Goal: Information Seeking & Learning: Learn about a topic

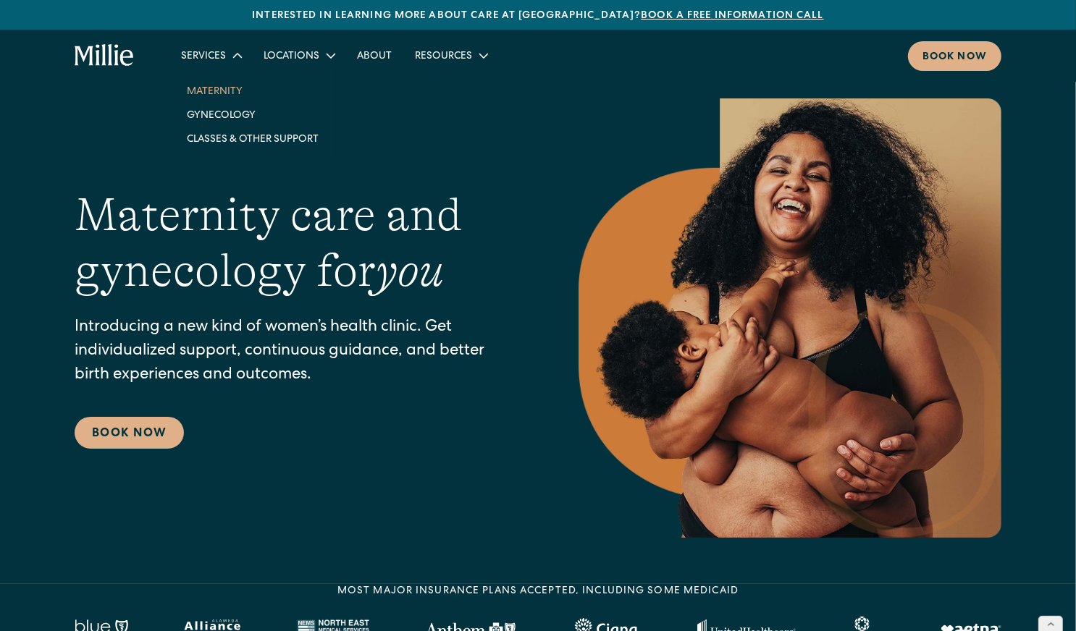
click at [219, 94] on link "Maternity" at bounding box center [252, 91] width 155 height 24
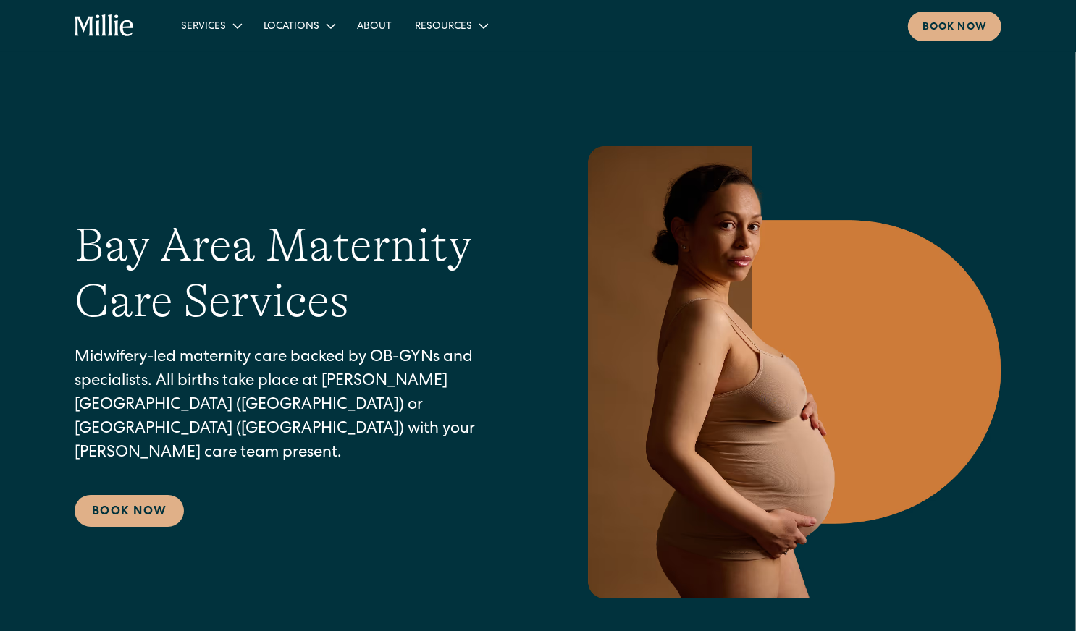
scroll to position [9, 0]
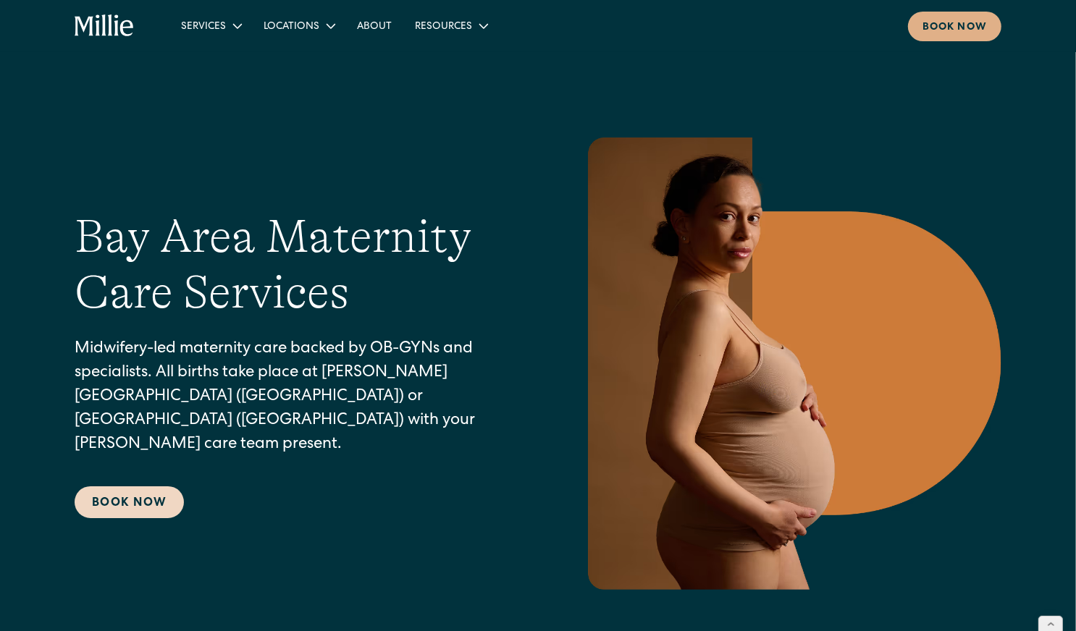
click at [132, 487] on link "Book Now" at bounding box center [129, 503] width 109 height 32
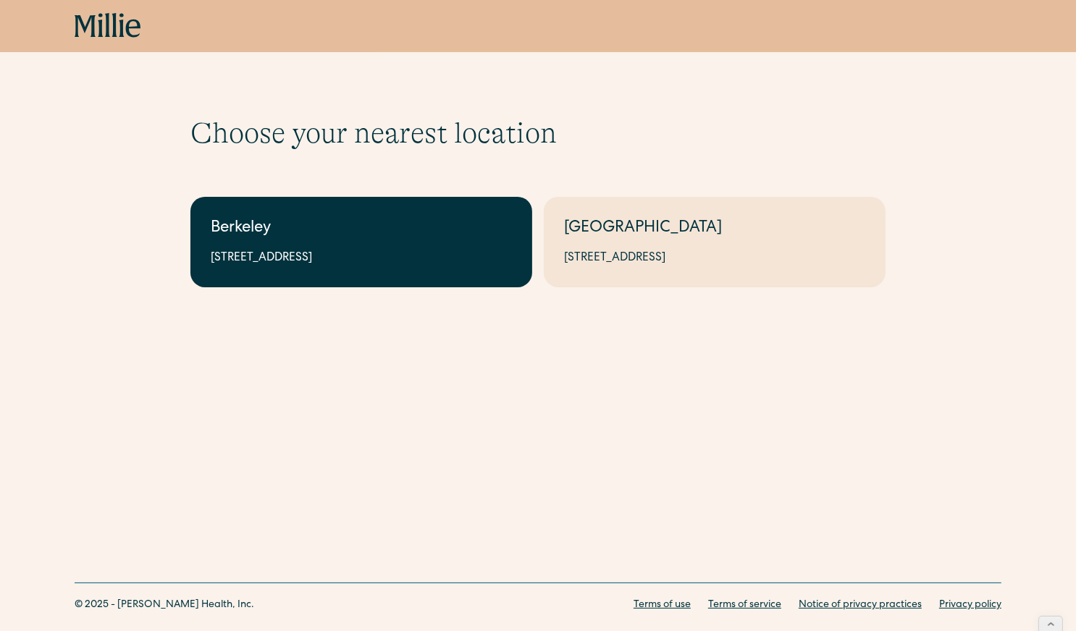
click at [351, 230] on div "Berkeley" at bounding box center [361, 229] width 301 height 24
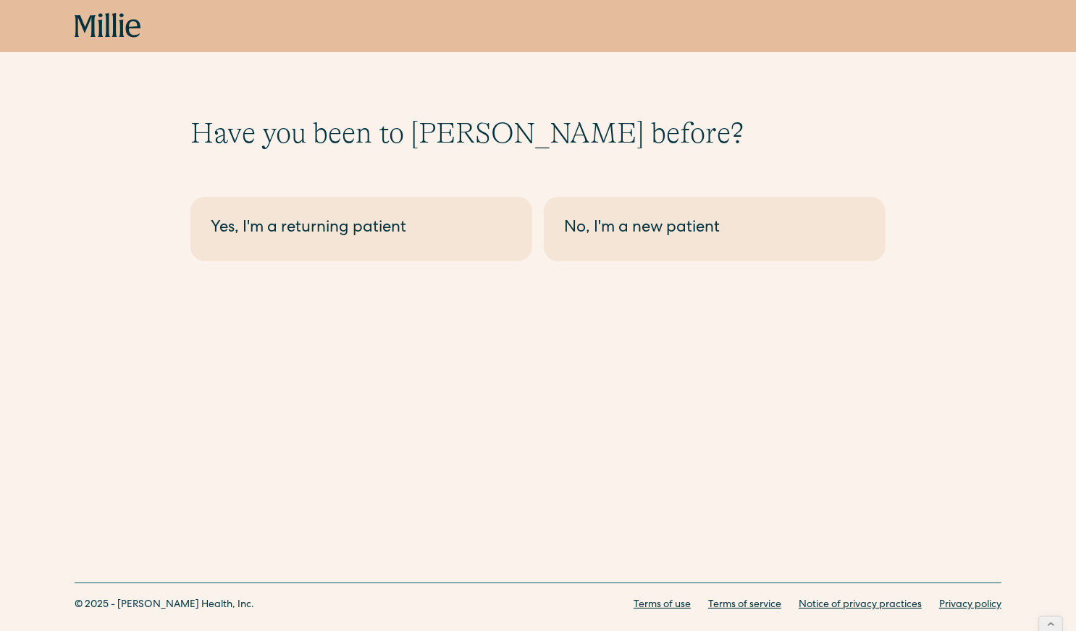
scroll to position [4, 0]
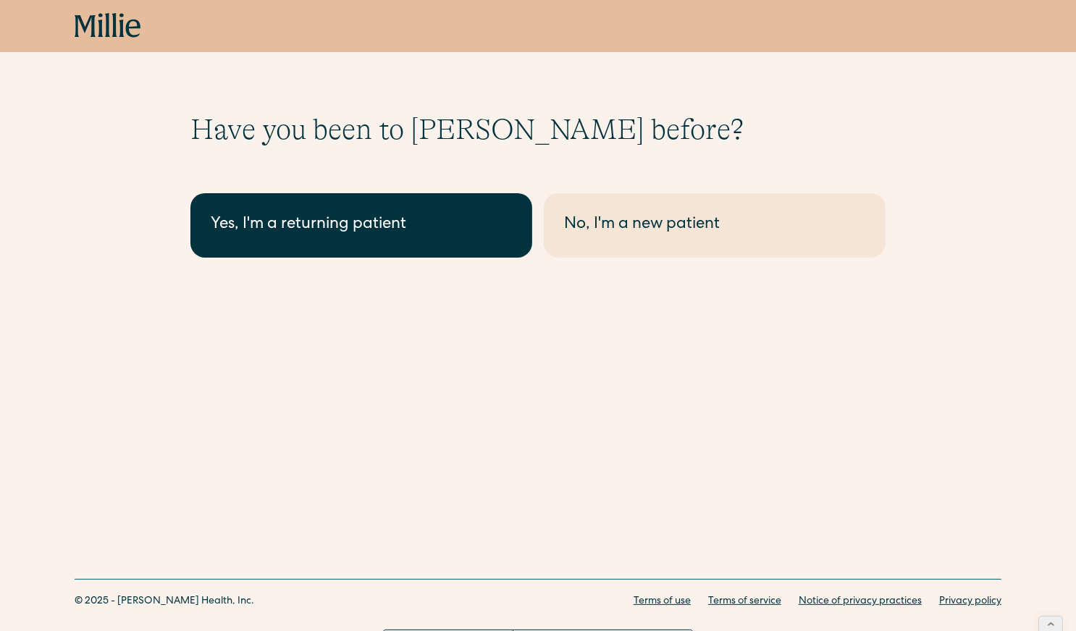
click at [454, 231] on div "Yes, I'm a returning patient" at bounding box center [361, 226] width 301 height 24
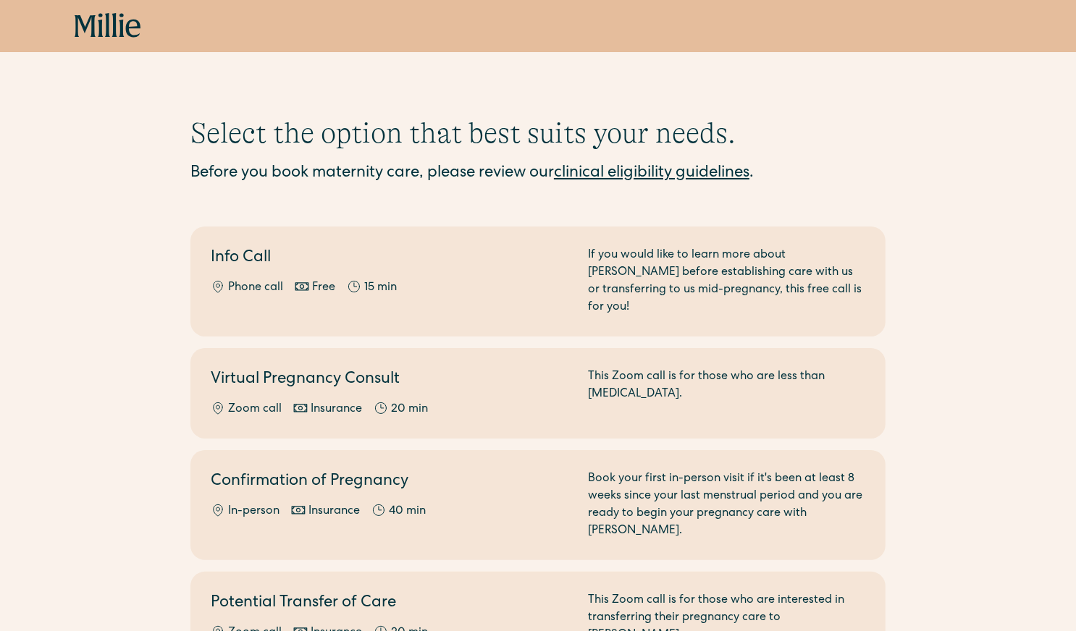
scroll to position [69, 0]
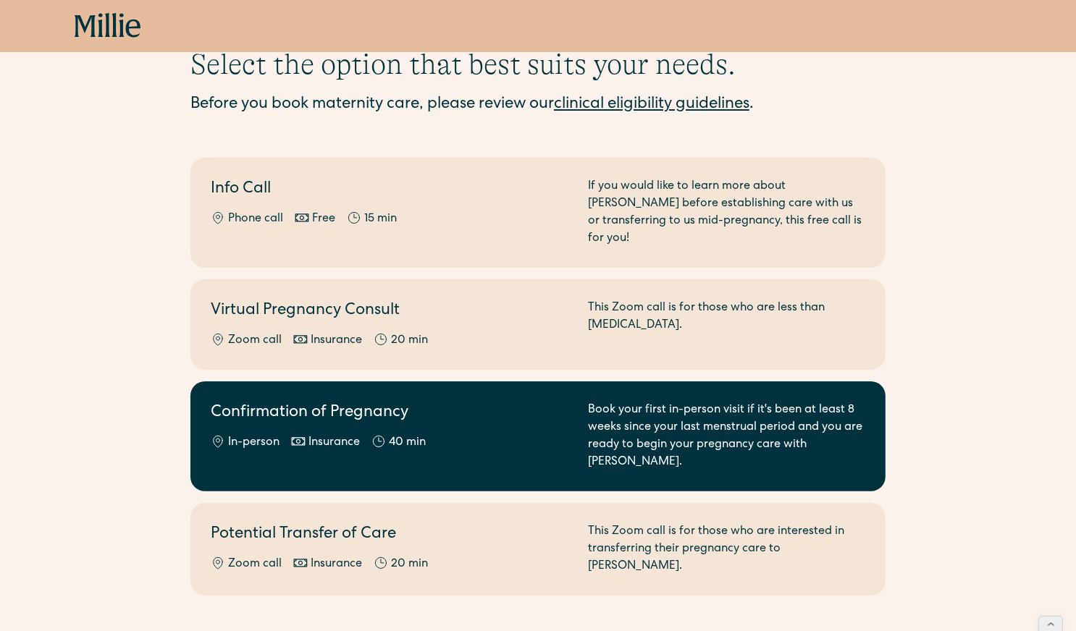
click at [367, 434] on div "In-person Insurance 40 min" at bounding box center [391, 442] width 360 height 17
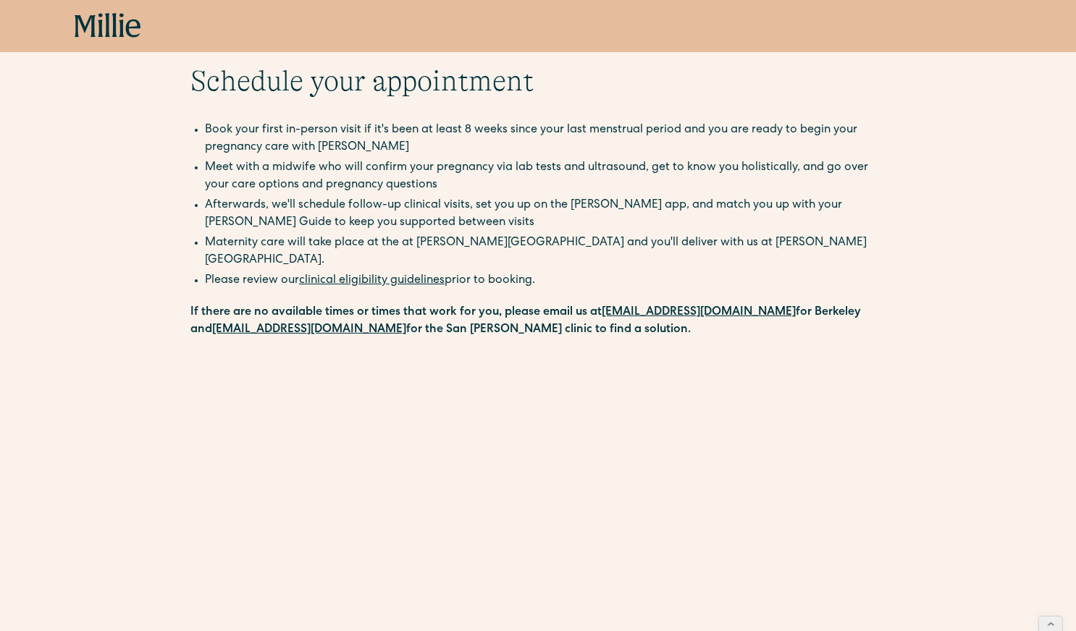
scroll to position [49, 0]
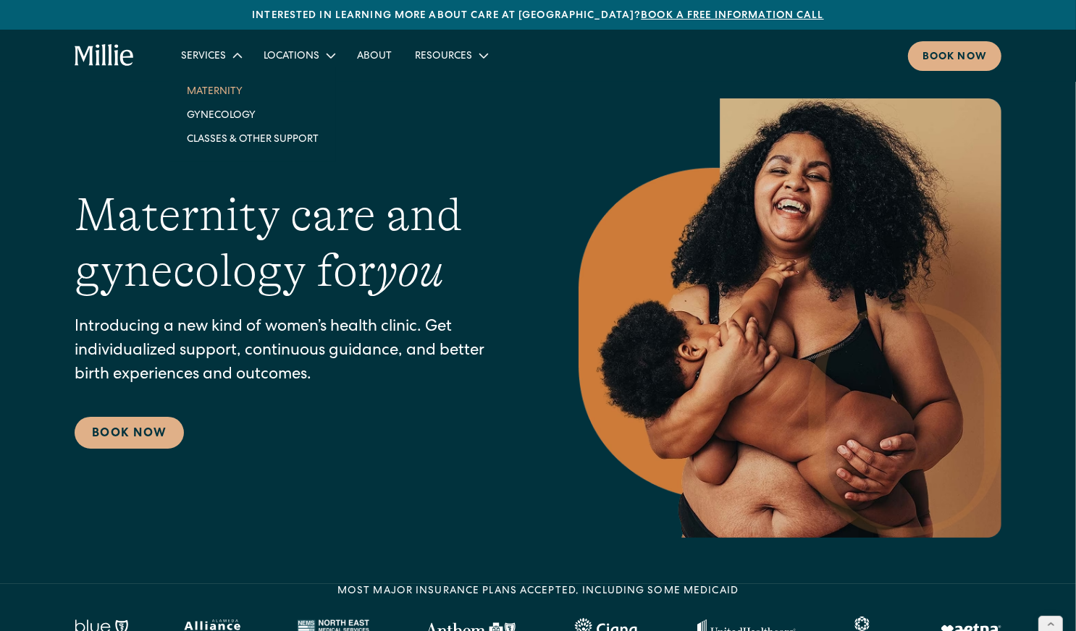
click at [217, 93] on link "Maternity" at bounding box center [252, 91] width 155 height 24
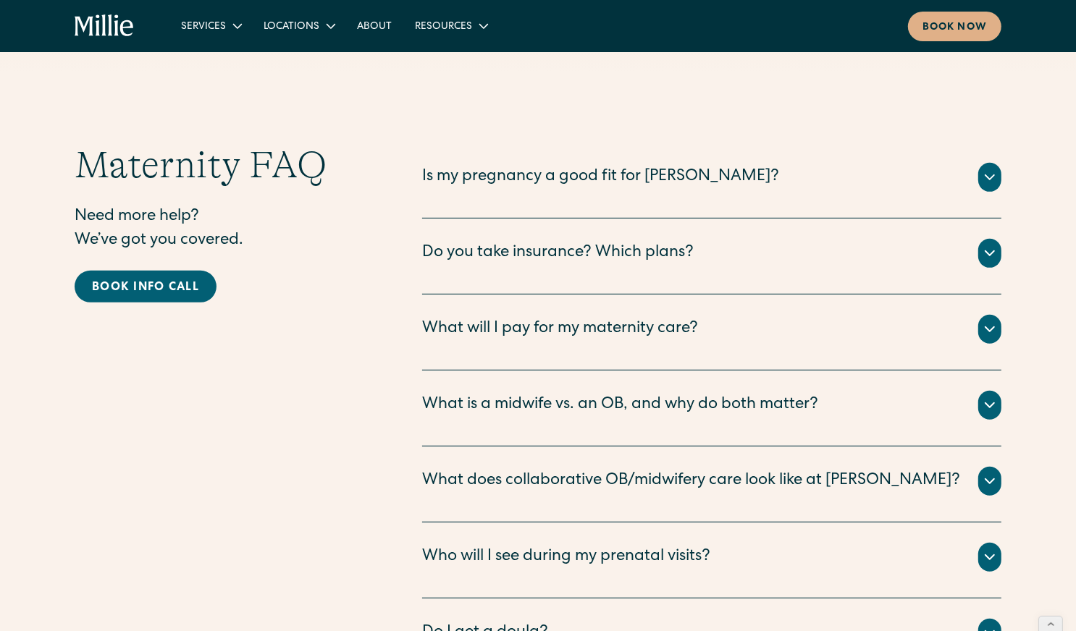
scroll to position [4781, 0]
click at [571, 319] on div "What will I pay for my maternity care?" at bounding box center [560, 331] width 276 height 24
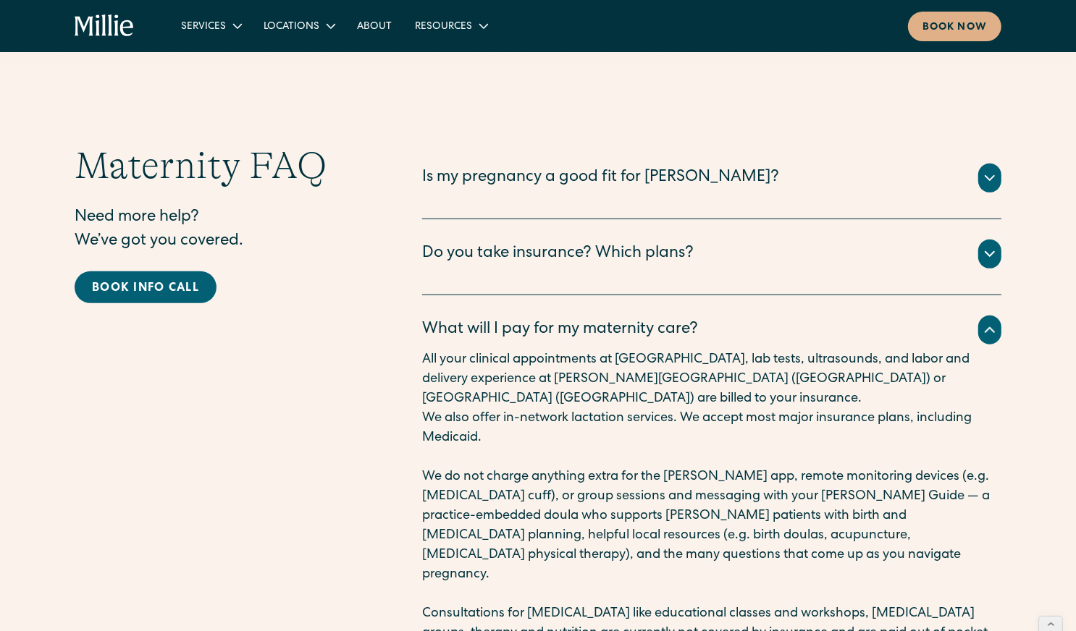
scroll to position [4793, 0]
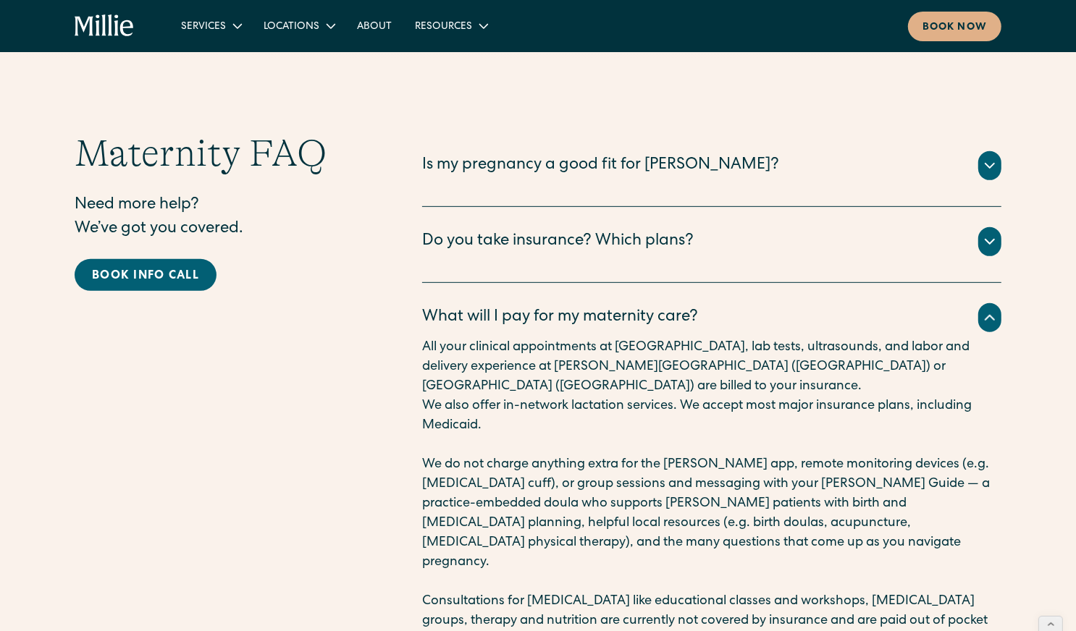
click at [628, 230] on div "Do you take insurance? Which plans?" at bounding box center [557, 242] width 271 height 24
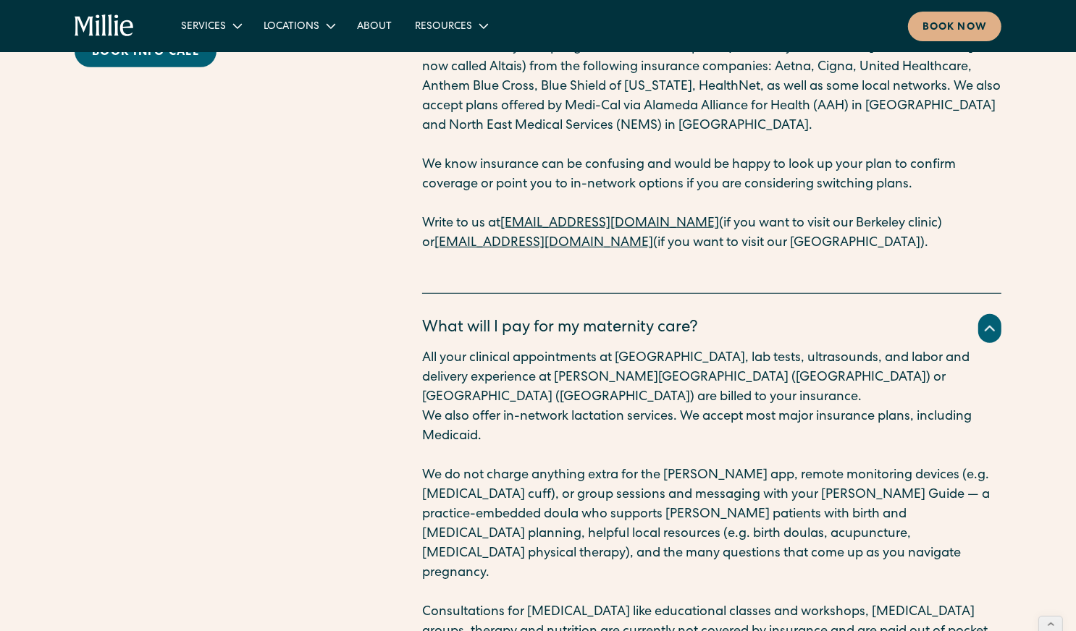
scroll to position [5017, 0]
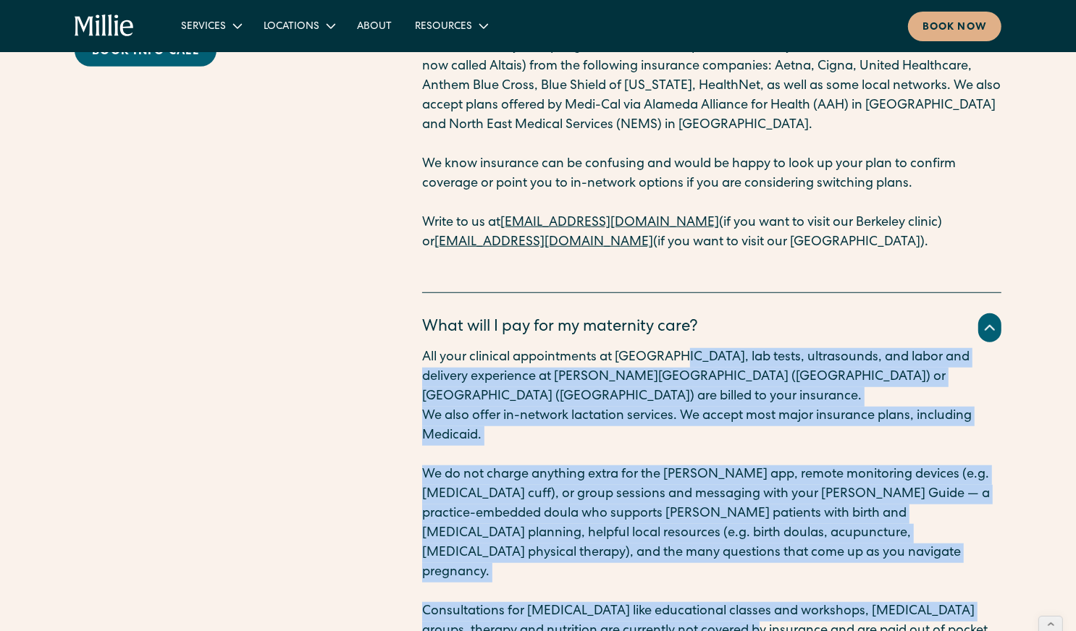
drag, startPoint x: 663, startPoint y: 261, endPoint x: 732, endPoint y: 533, distance: 280.1
click at [732, 533] on div "All your clinical appointments at Millie, lab tests, ultrasounds, and labor and…" at bounding box center [711, 504] width 579 height 313
click at [732, 602] on p "Consultations for [MEDICAL_DATA] like educational classes and workshops, [MEDIC…" at bounding box center [711, 631] width 579 height 59
drag, startPoint x: 755, startPoint y: 541, endPoint x: 615, endPoint y: 271, distance: 304.1
click at [615, 348] on div "All your clinical appointments at Millie, lab tests, ultrasounds, and labor and…" at bounding box center [711, 504] width 579 height 313
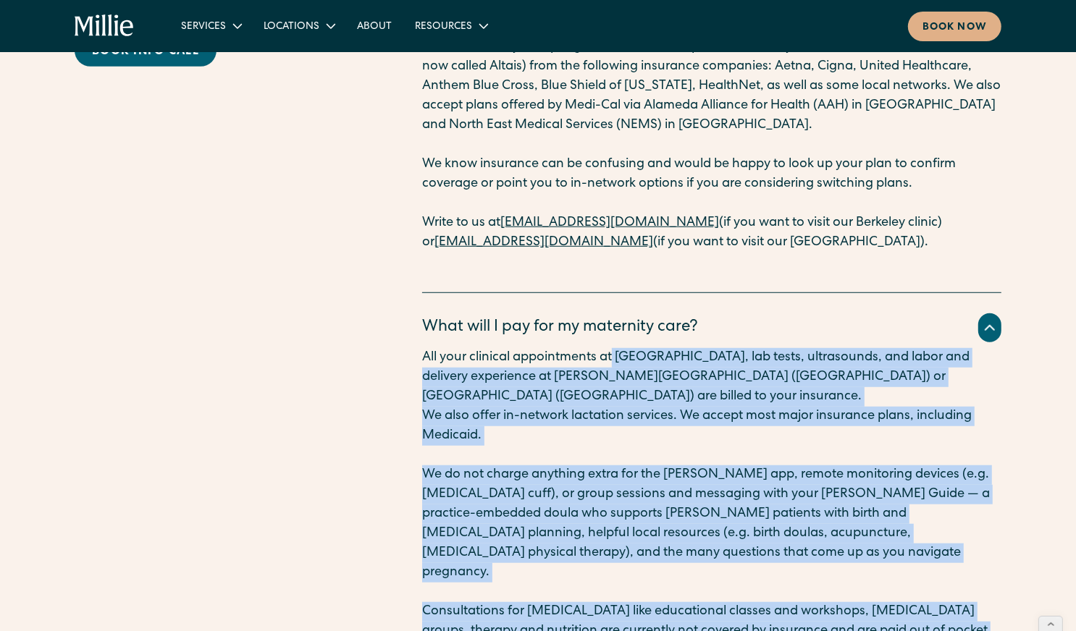
click at [615, 348] on p "All your clinical appointments at [GEOGRAPHIC_DATA], lab tests, ultrasounds, an…" at bounding box center [711, 377] width 579 height 59
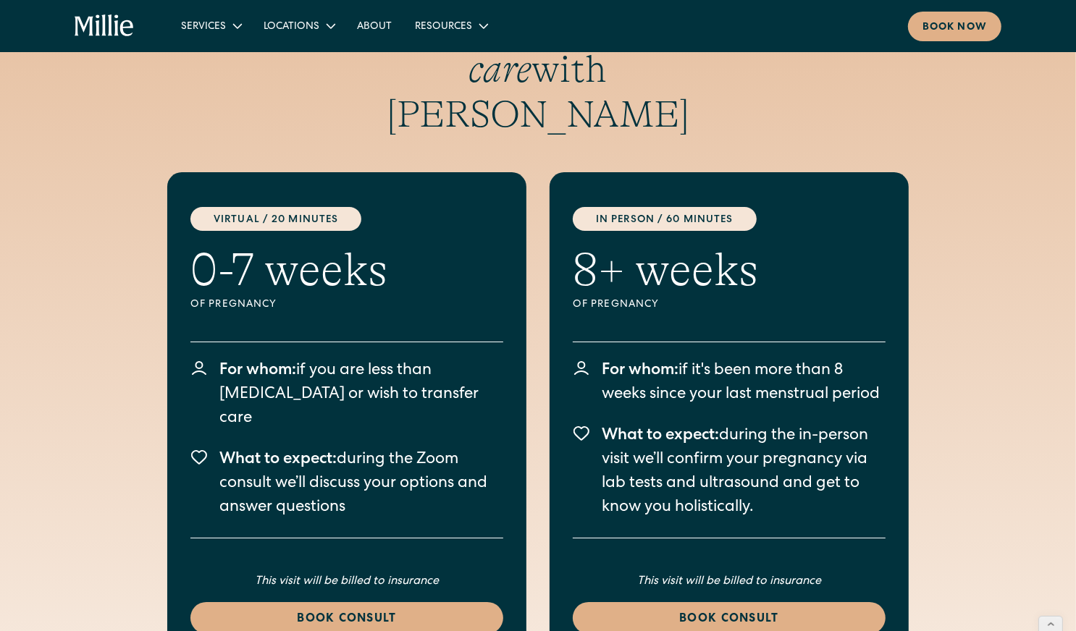
scroll to position [3957, 0]
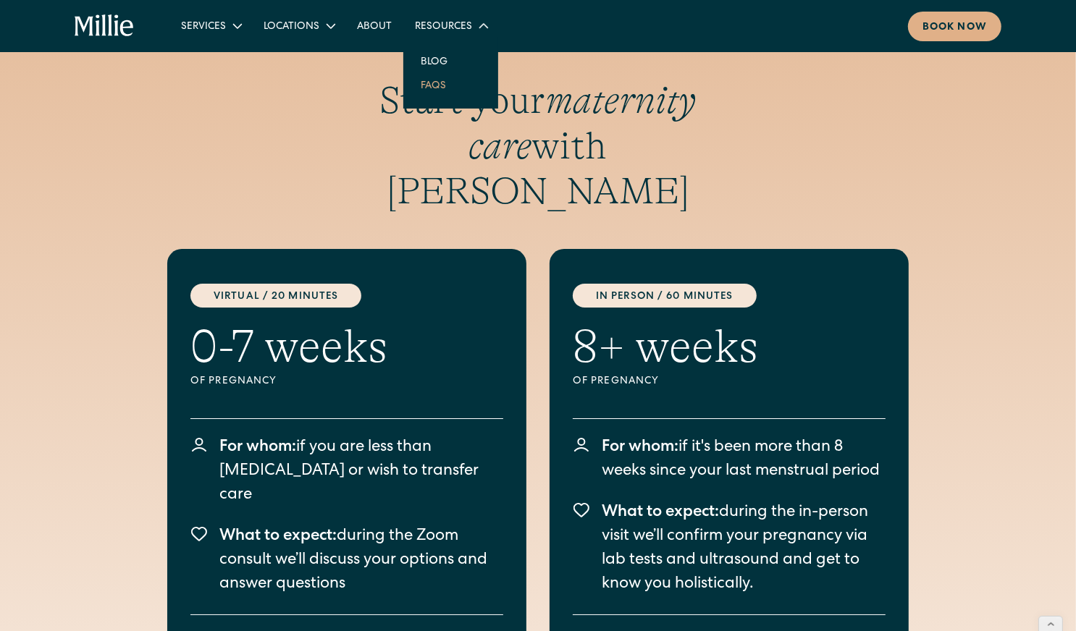
click at [431, 92] on link "FAQs" at bounding box center [433, 85] width 49 height 24
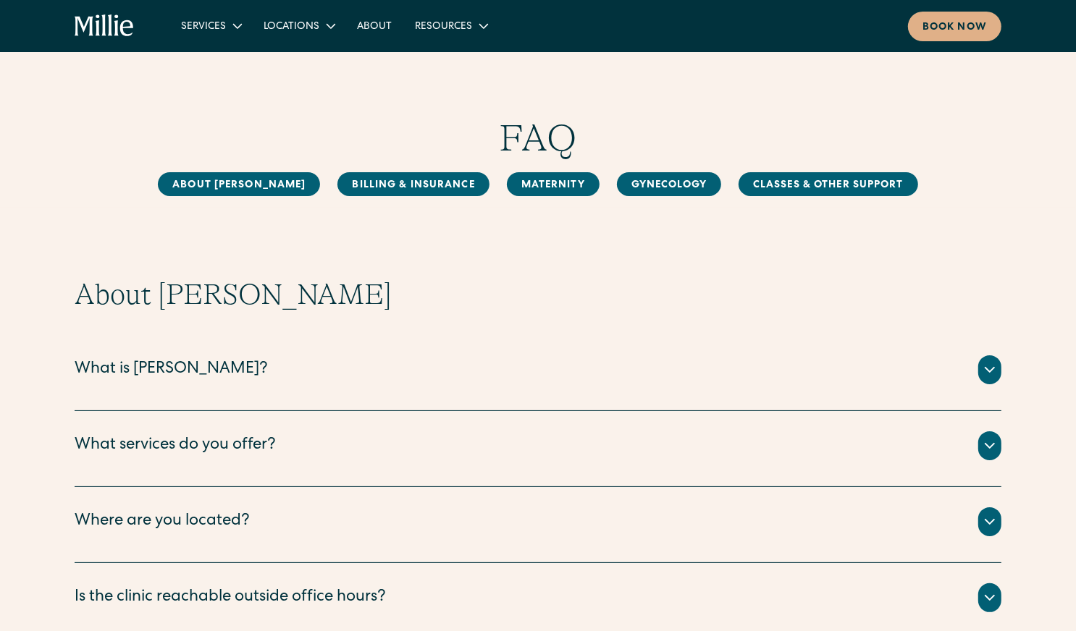
scroll to position [31, 0]
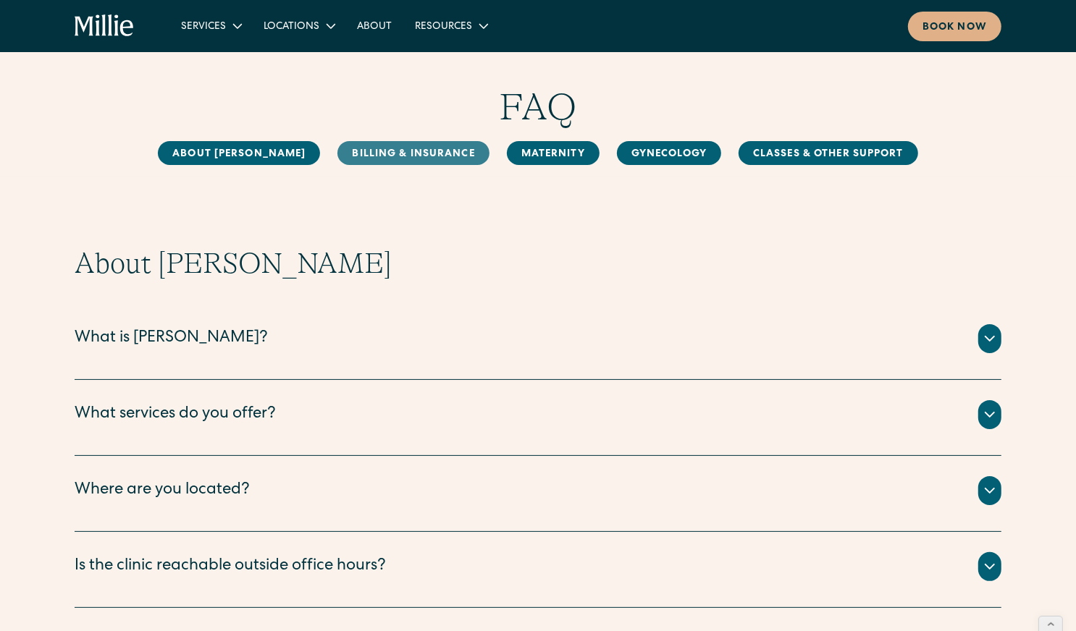
click at [363, 147] on link "Billing & Insurance" at bounding box center [412, 153] width 151 height 24
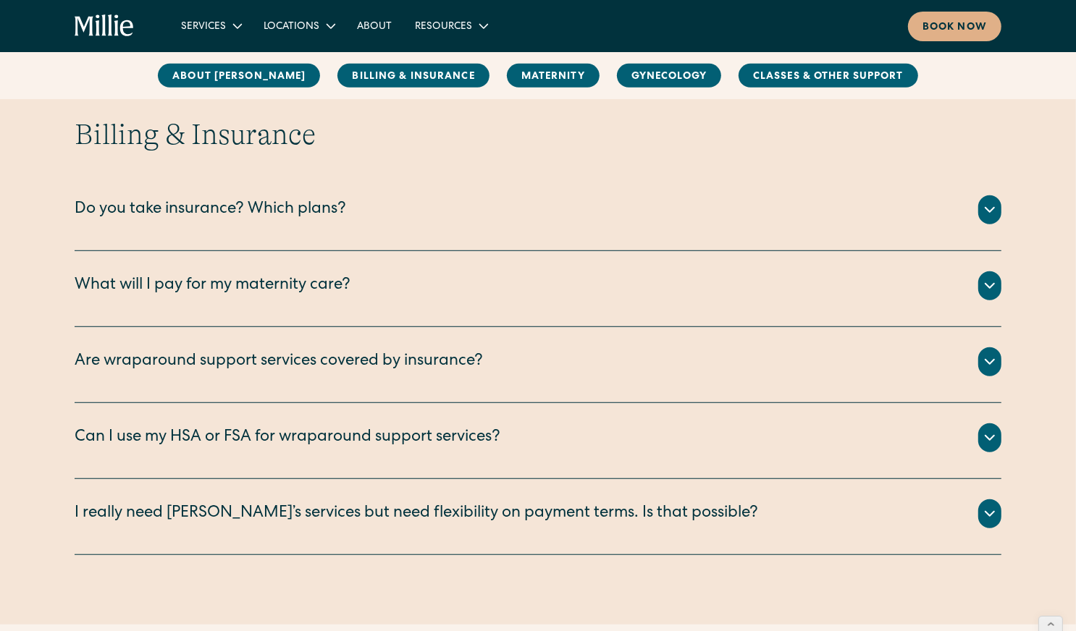
scroll to position [661, 0]
click at [357, 206] on div "Do you take insurance? Which plans?" at bounding box center [538, 209] width 927 height 29
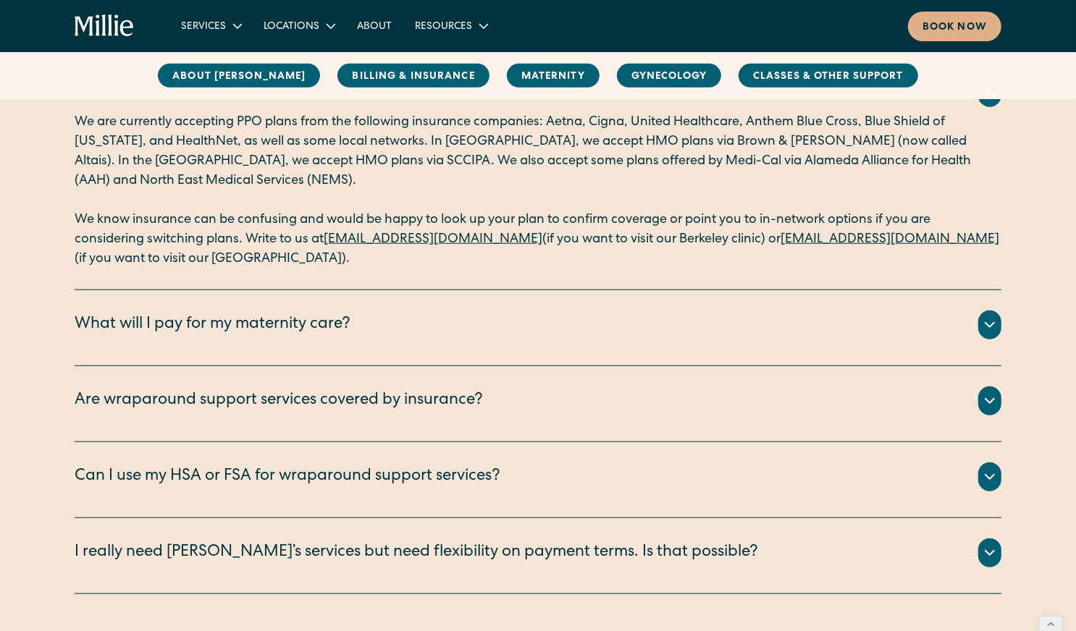
click at [342, 324] on div "What will I pay for my maternity care?" at bounding box center [213, 325] width 276 height 24
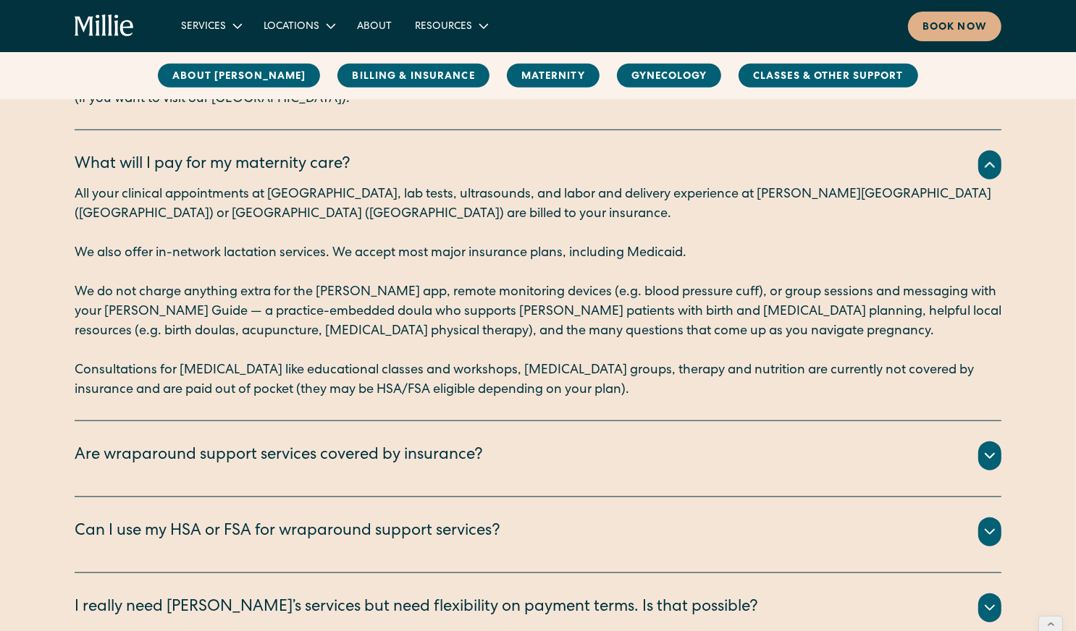
scroll to position [940, 0]
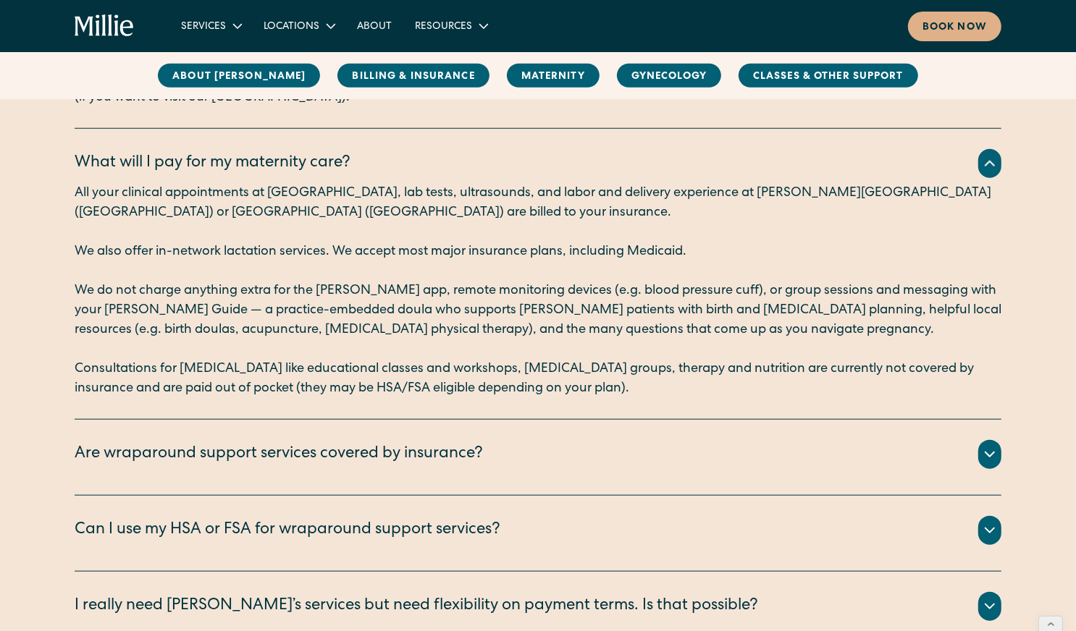
click at [350, 471] on div "In-clinic lactation appointments are billed to your insurance. The rest of our …" at bounding box center [538, 472] width 927 height 6
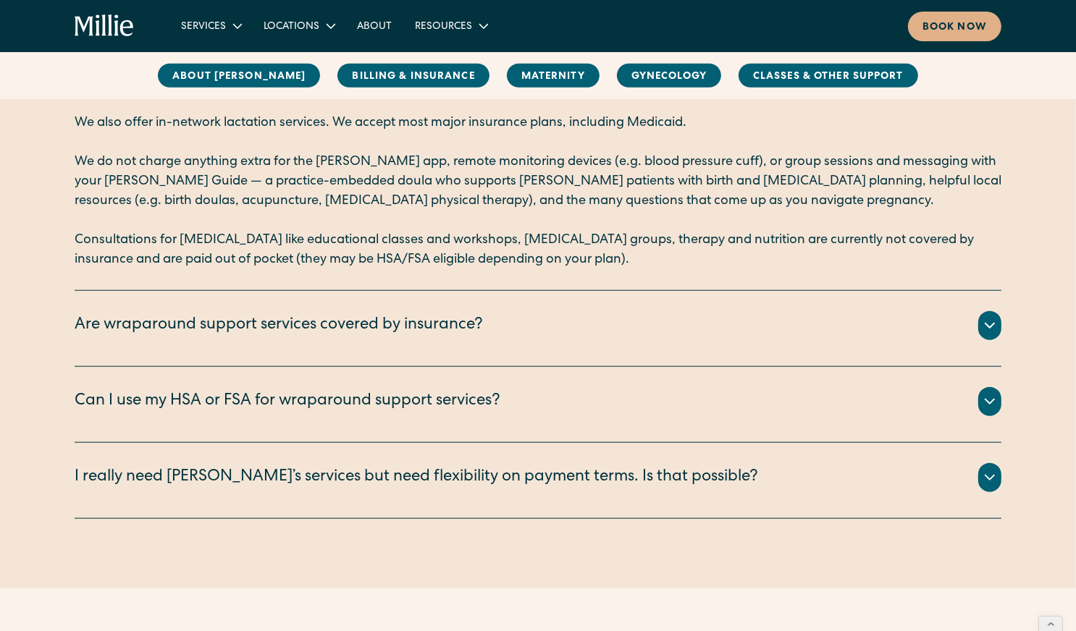
scroll to position [1072, 0]
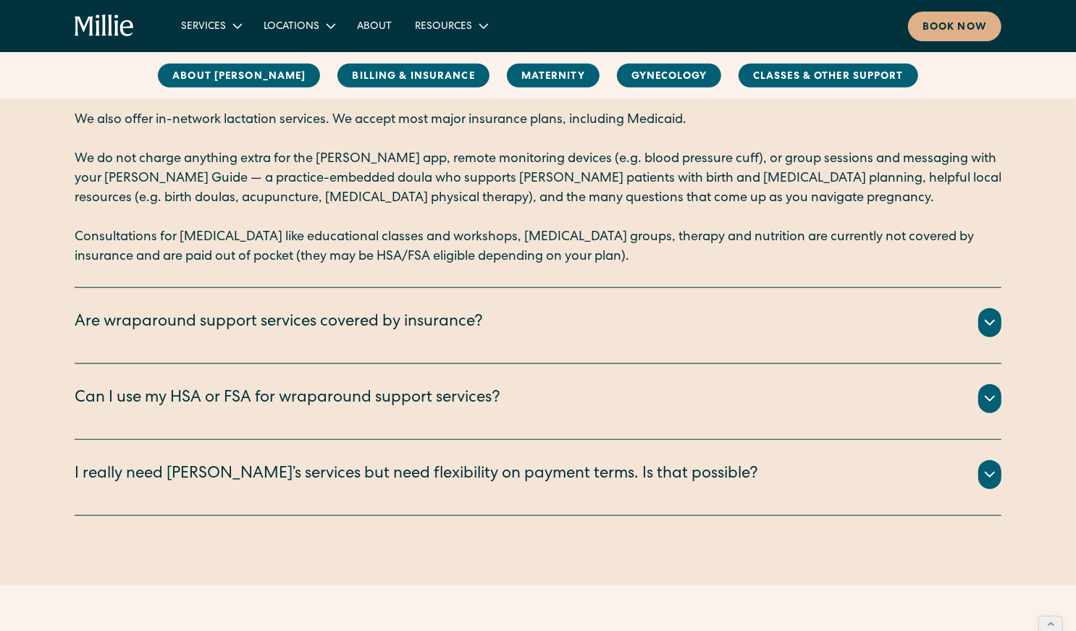
click at [350, 471] on div "I really need [PERSON_NAME]’s services but need flexibility on payment terms. I…" at bounding box center [416, 475] width 683 height 24
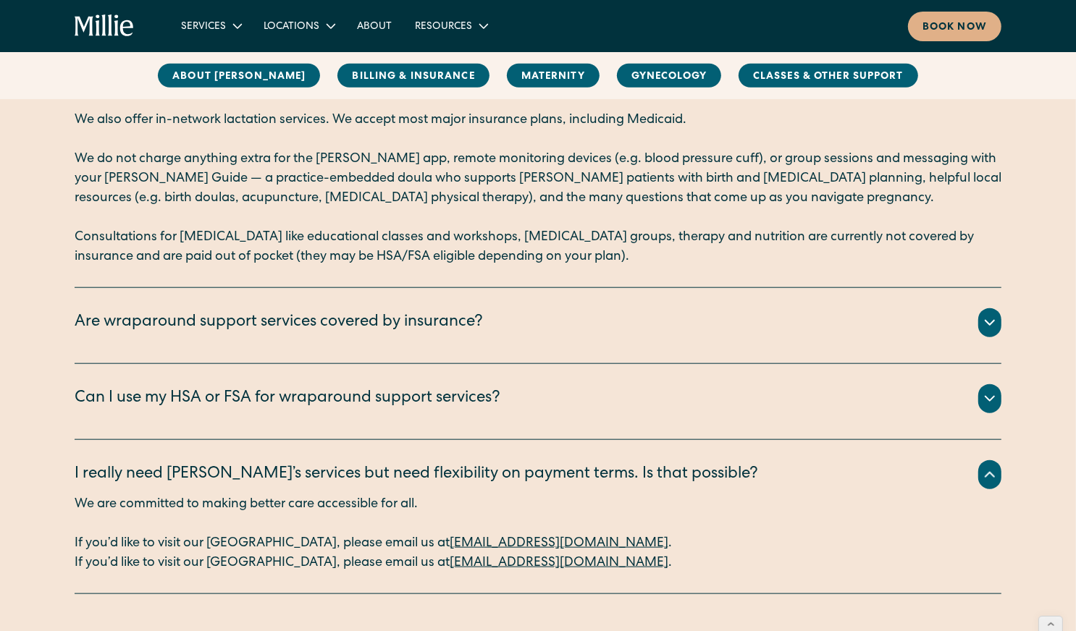
click at [350, 408] on div "Can I use my HSA or FSA for wraparound support services?" at bounding box center [288, 399] width 426 height 24
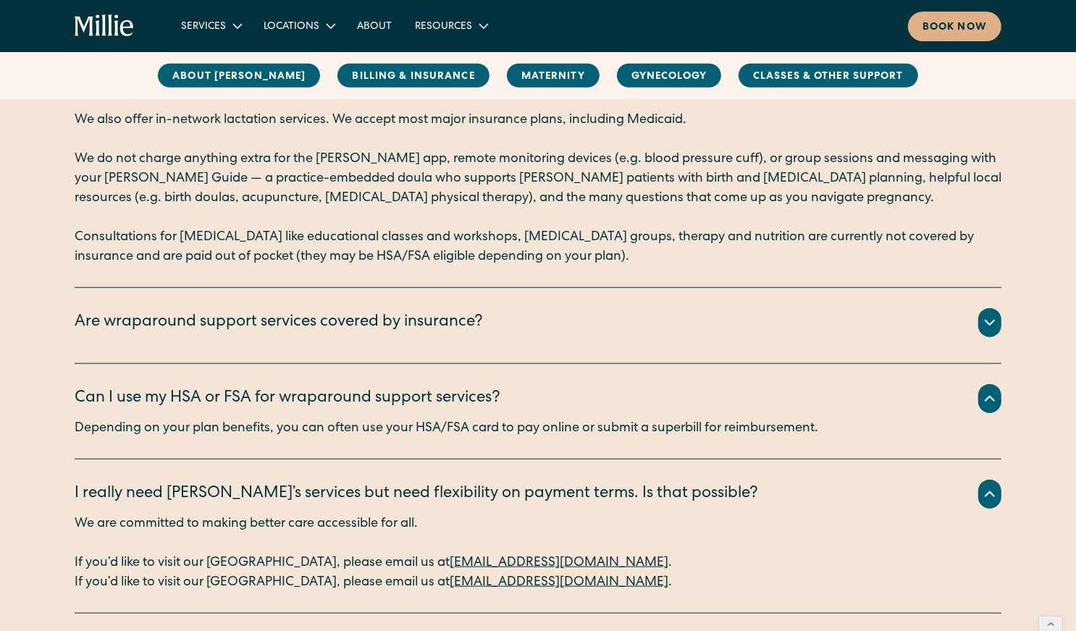
click at [336, 319] on div "Are wraparound support services covered by insurance?" at bounding box center [279, 323] width 408 height 24
